Goal: Information Seeking & Learning: Find specific fact

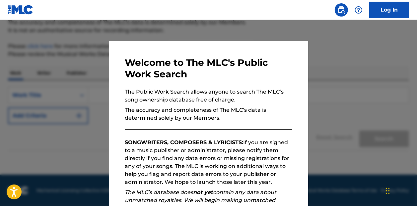
scroll to position [96, 0]
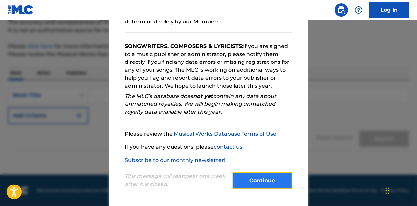
click at [264, 185] on button "Continue" at bounding box center [262, 181] width 60 height 17
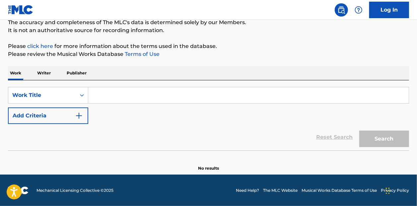
click at [108, 94] on input "Search Form" at bounding box center [248, 95] width 320 height 16
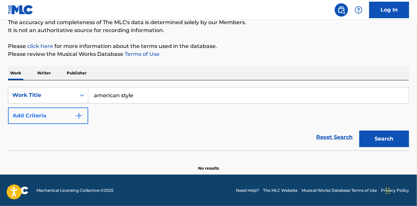
type input "american style"
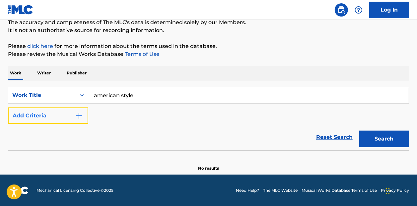
click at [72, 112] on button "Add Criteria" at bounding box center [48, 116] width 80 height 17
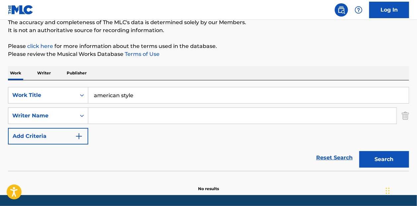
click at [131, 115] on input "Search Form" at bounding box center [242, 116] width 308 height 16
type input "[PERSON_NAME]"
click at [359, 151] on button "Search" at bounding box center [384, 159] width 50 height 17
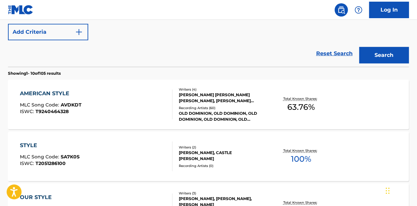
scroll to position [165, 0]
click at [131, 115] on div "AMERICAN STYLE MLC Song Code : AVDKDT ISWC : T9240464328" at bounding box center [96, 104] width 152 height 30
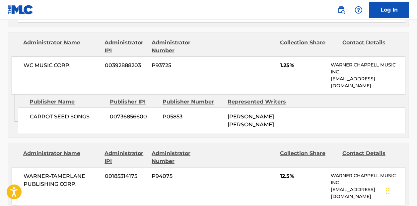
scroll to position [576, 0]
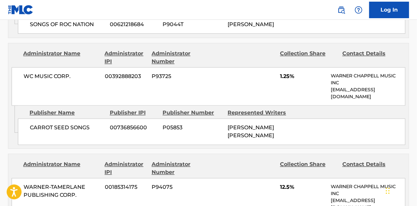
click at [284, 73] on div "WC MUSIC CORP. 00392888203 P93725 1.25% [PERSON_NAME] MUSIC INC [EMAIL_ADDRESS]…" at bounding box center [208, 87] width 393 height 38
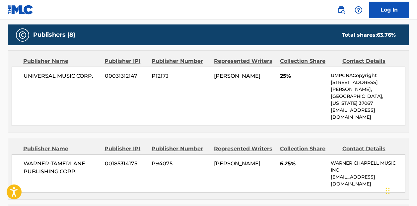
scroll to position [311, 0]
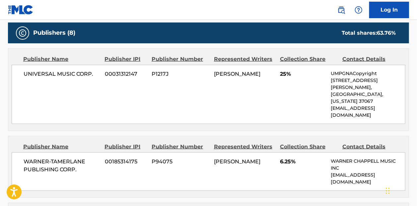
click at [144, 110] on div "Publisher Name Publisher IPI Publisher Number Represented Writers Collection Sh…" at bounding box center [208, 90] width 400 height 82
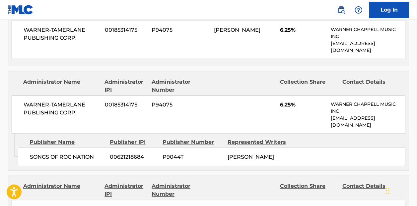
scroll to position [444, 0]
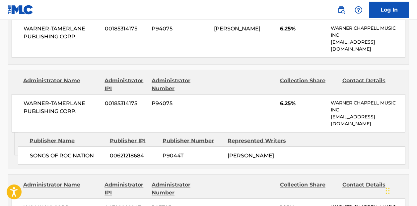
click at [187, 113] on div "WARNER-[PERSON_NAME] PUBLISHING CORP. 00185314175 P94075 6.25% [PERSON_NAME] MU…" at bounding box center [208, 113] width 393 height 38
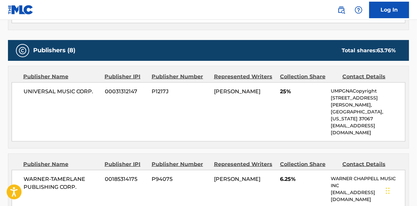
scroll to position [277, 0]
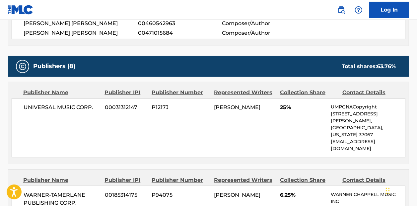
click at [125, 140] on div "UNIVERSAL MUSIC CORP. 00031312147 P1217J [PERSON_NAME] 25% UMPGNACopyright [STR…" at bounding box center [208, 127] width 393 height 59
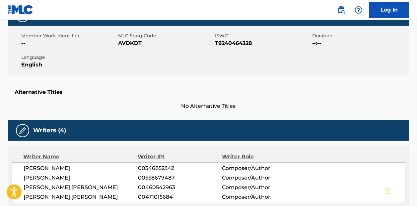
scroll to position [0, 0]
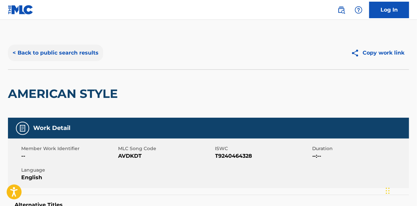
click at [61, 52] on button "< Back to public search results" at bounding box center [55, 53] width 95 height 17
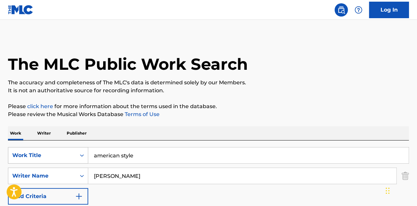
drag, startPoint x: 148, startPoint y: 158, endPoint x: 32, endPoint y: 147, distance: 117.1
click at [32, 147] on div "SearchWithCriteriaf98752f9-f934-42d2-aafb-b63547568330 Work Title american style" at bounding box center [208, 155] width 401 height 17
type input "paint the grass green"
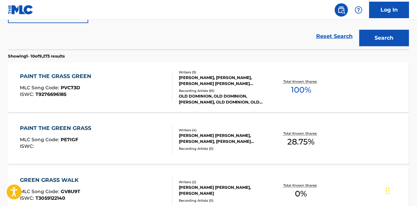
scroll to position [182, 0]
click at [140, 88] on div "PAINT THE GRASS GREEN MLC Song Code : PVC73D ISWC : T9276696185" at bounding box center [96, 87] width 152 height 30
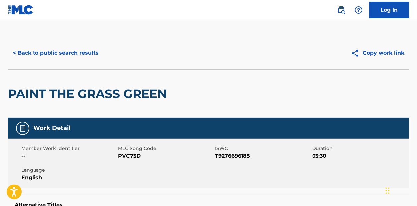
click at [244, 54] on div "Copy work link" at bounding box center [308, 53] width 200 height 17
